Goal: Navigation & Orientation: Find specific page/section

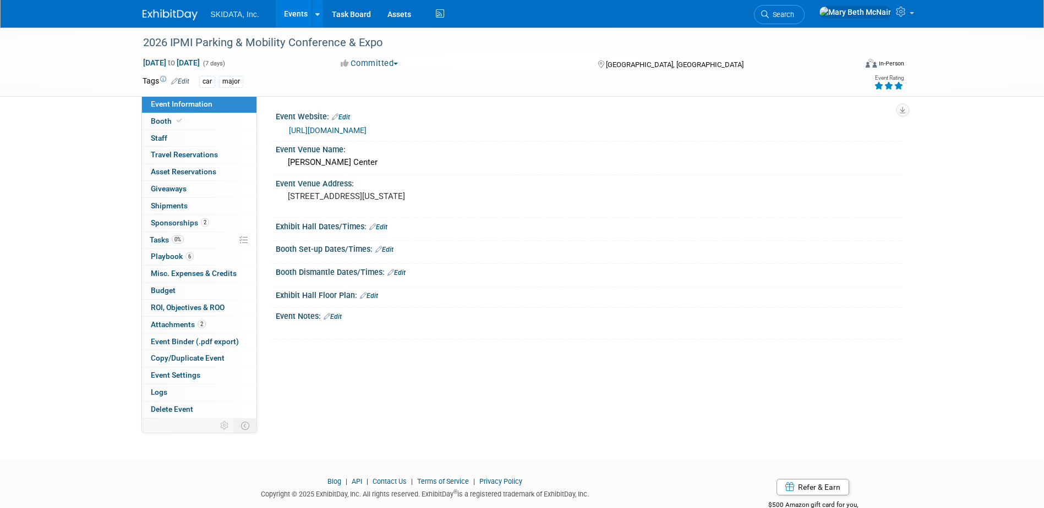
click at [302, 17] on link "Events" at bounding box center [296, 14] width 40 height 28
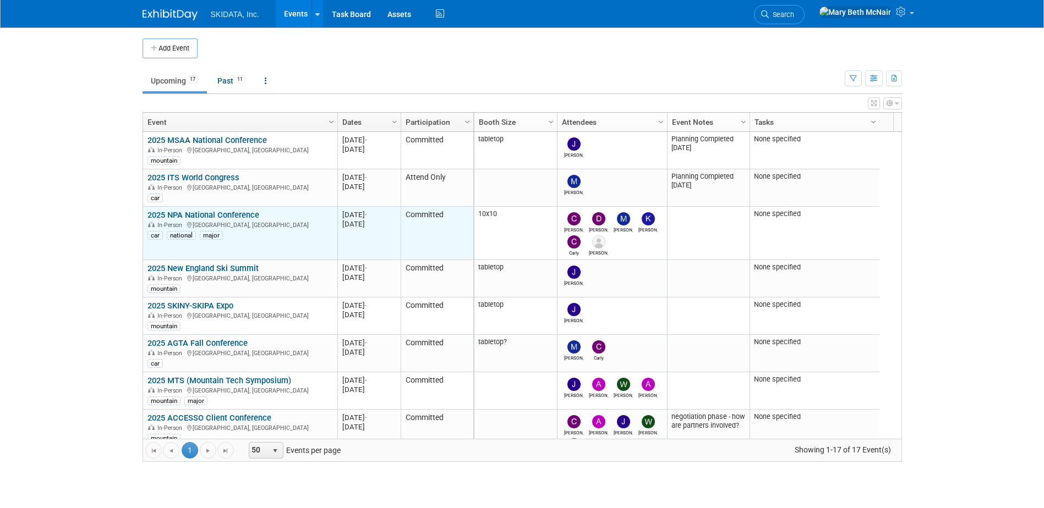
click at [174, 212] on link "2025 NPA National Conference" at bounding box center [203, 215] width 112 height 10
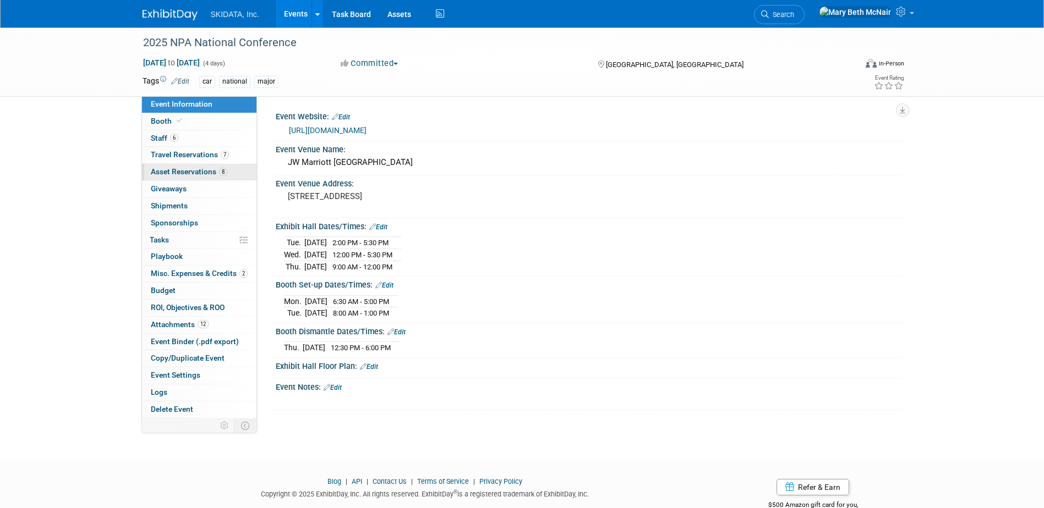
click at [171, 174] on span "Asset Reservations 8" at bounding box center [189, 171] width 76 height 9
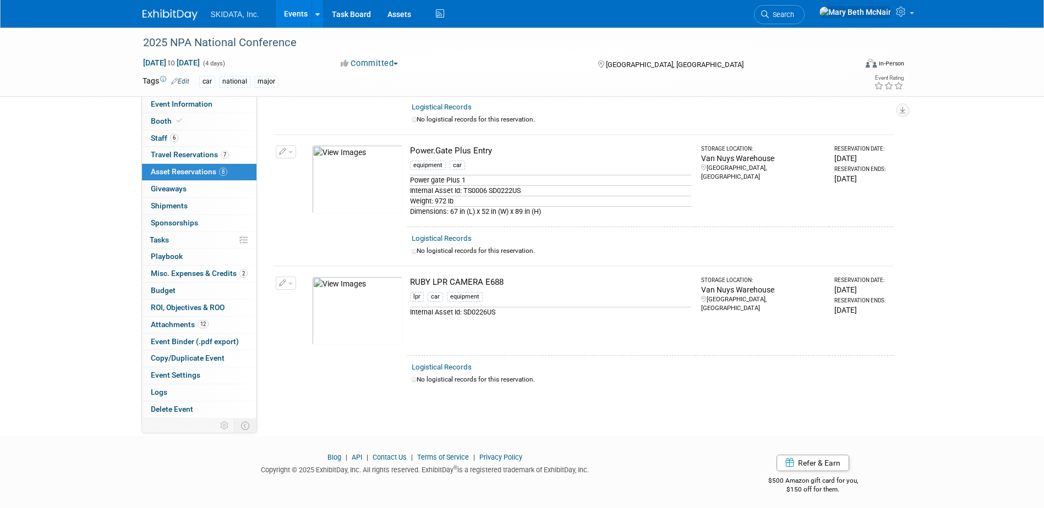
scroll to position [794, 0]
